Goal: Find specific page/section: Find specific page/section

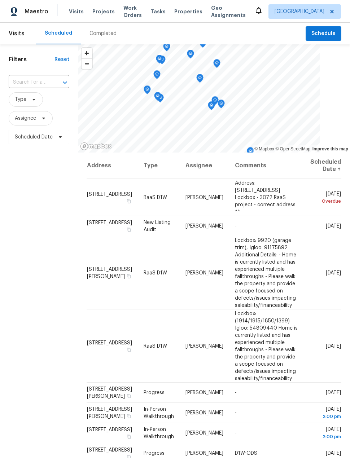
click at [37, 79] on input "text" at bounding box center [29, 82] width 40 height 11
type input "3231"
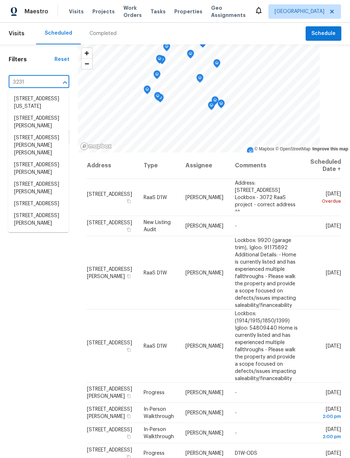
click at [48, 210] on li "[STREET_ADDRESS]" at bounding box center [38, 204] width 60 height 12
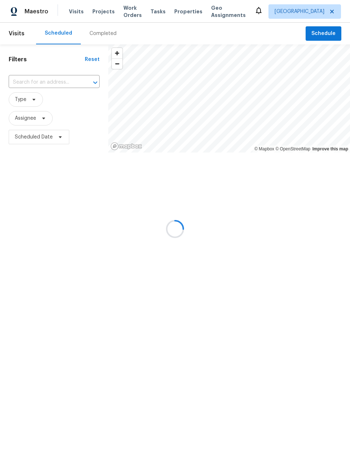
type input "[STREET_ADDRESS]"
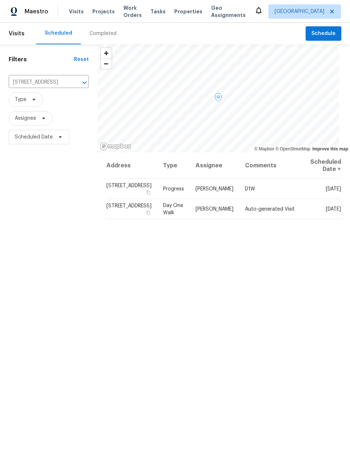
click at [228, 214] on td "[PERSON_NAME]" at bounding box center [214, 209] width 49 height 20
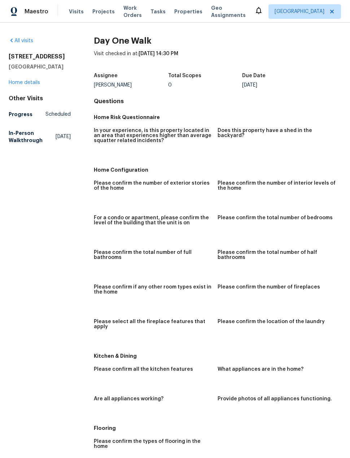
click at [103, 9] on span "Projects" at bounding box center [103, 11] width 22 height 7
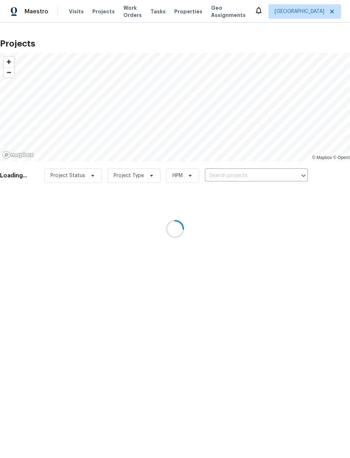
click at [243, 174] on div at bounding box center [175, 229] width 350 height 458
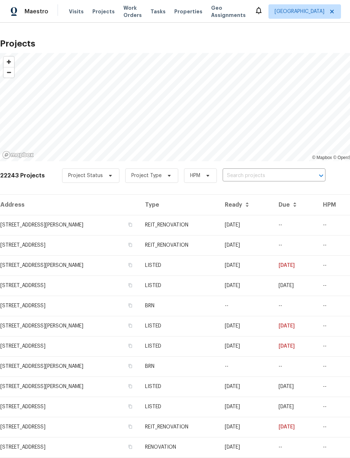
click at [252, 176] on input "text" at bounding box center [263, 175] width 83 height 11
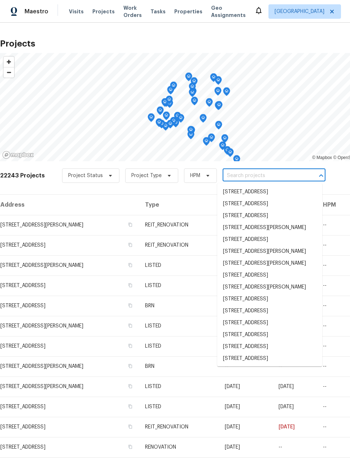
click at [255, 174] on input "text" at bounding box center [263, 175] width 83 height 11
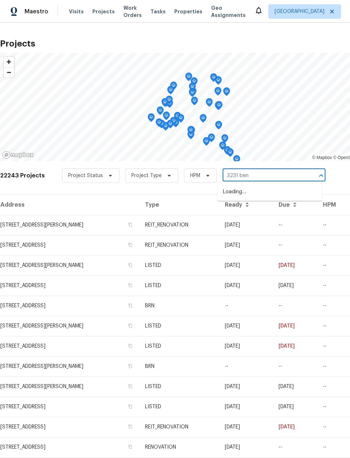
type input "3231 bent"
click at [293, 196] on li "[STREET_ADDRESS]" at bounding box center [269, 192] width 105 height 12
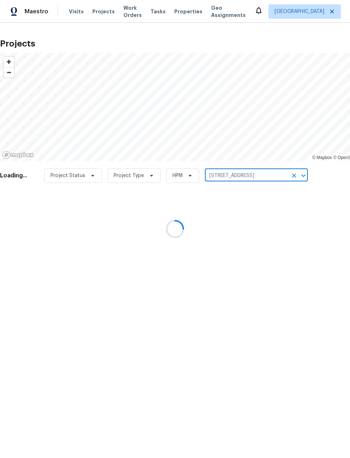
click at [293, 196] on div at bounding box center [175, 229] width 350 height 458
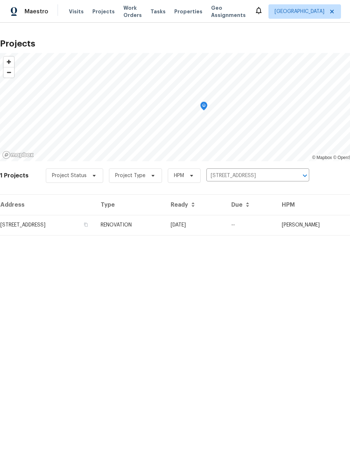
click at [30, 228] on td "[STREET_ADDRESS]" at bounding box center [47, 225] width 95 height 20
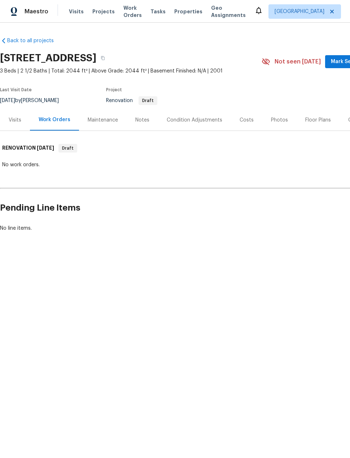
click at [141, 119] on div "Notes" at bounding box center [142, 119] width 14 height 7
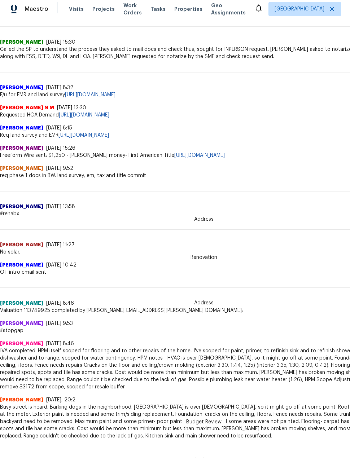
scroll to position [3, 0]
